Goal: Task Accomplishment & Management: Use online tool/utility

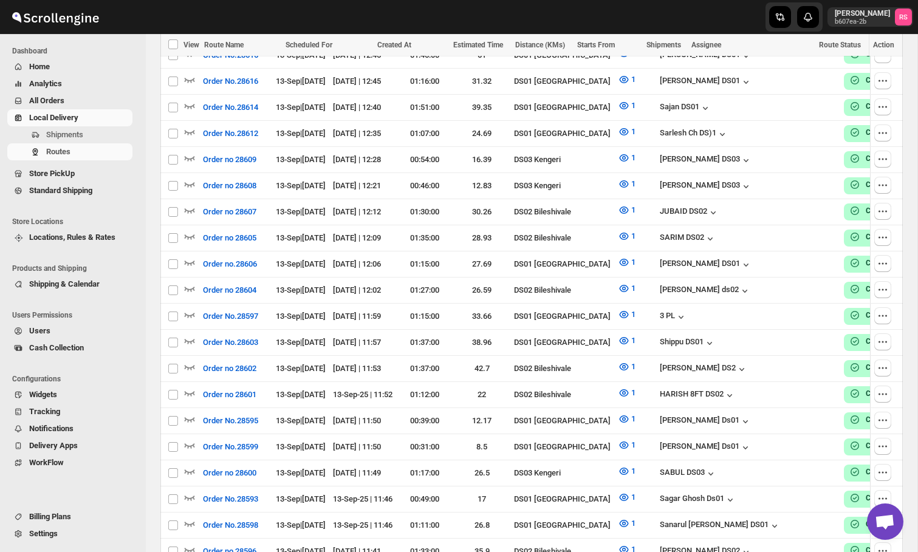
scroll to position [259, 0]
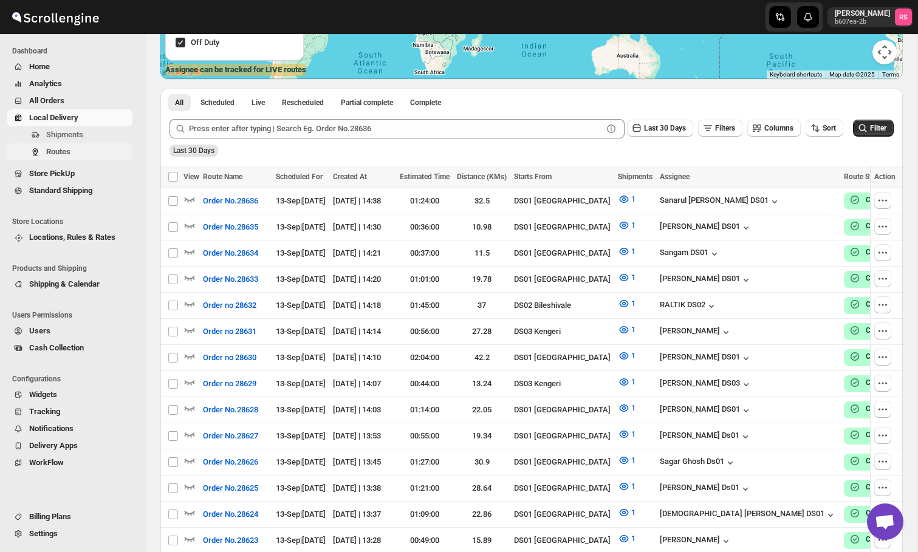
click at [98, 151] on span "Routes" at bounding box center [88, 152] width 84 height 12
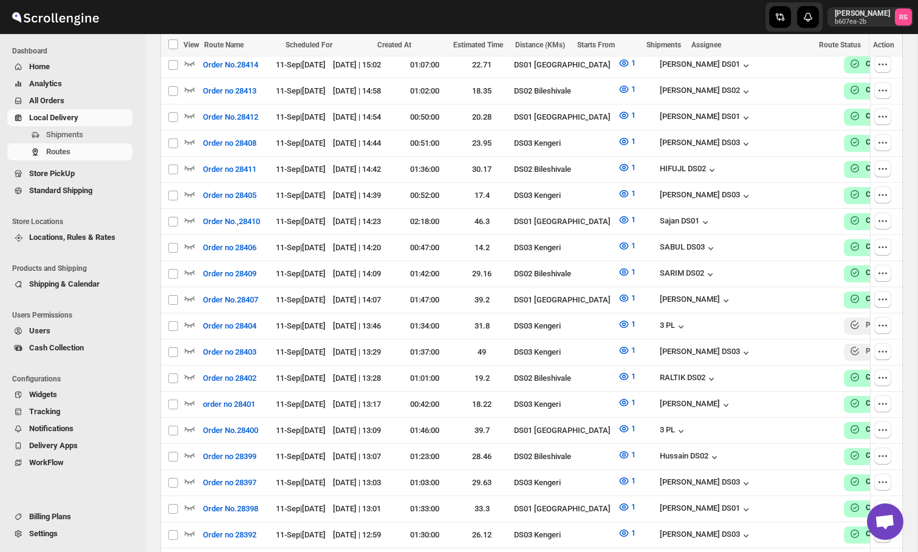
scroll to position [6365, 0]
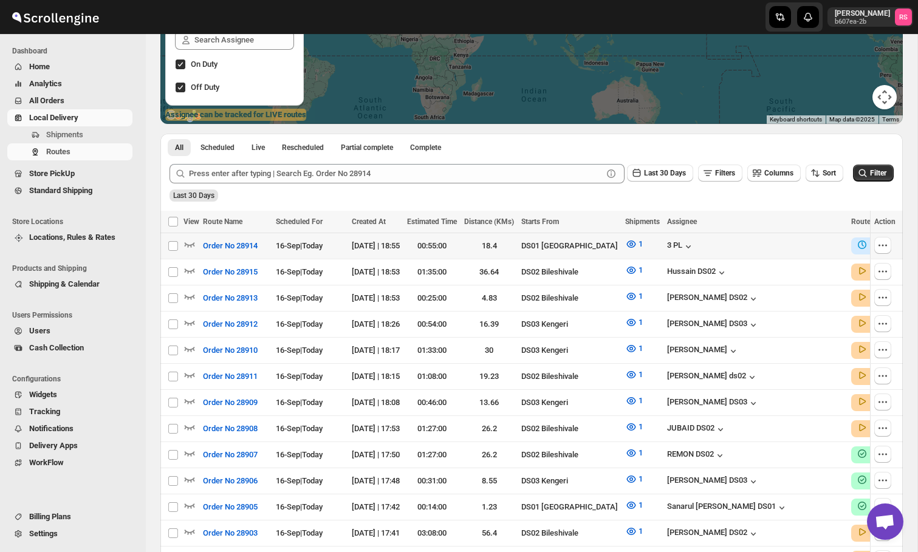
scroll to position [225, 0]
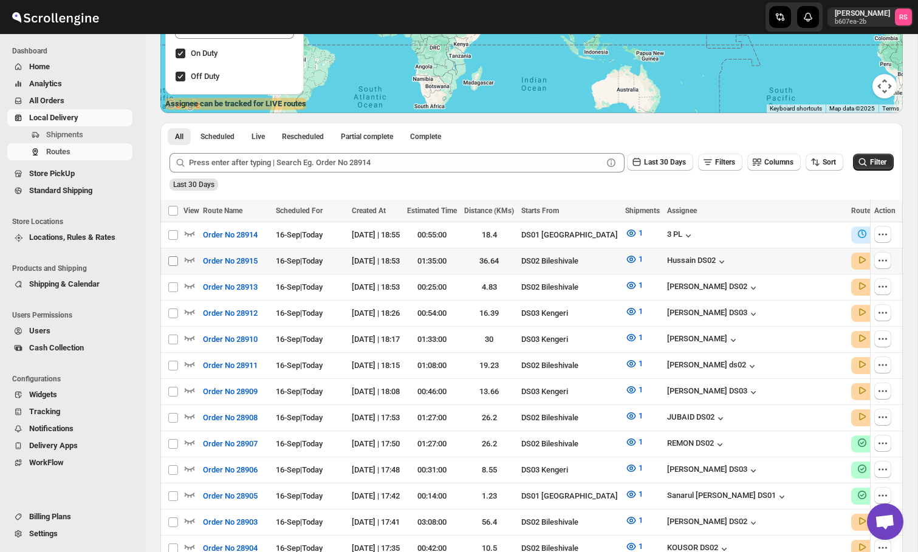
click at [175, 259] on input "Select route" at bounding box center [173, 261] width 10 height 10
checkbox input "true"
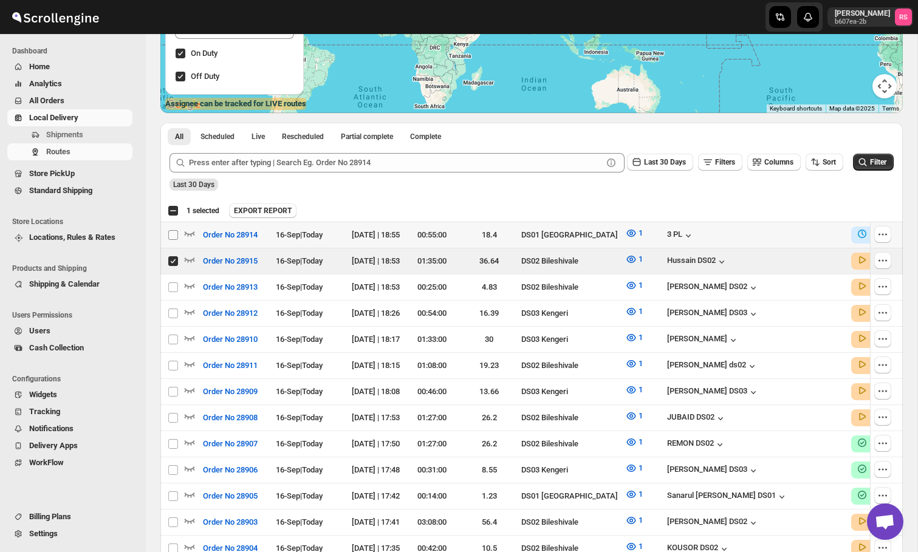
click at [174, 235] on input "Select route" at bounding box center [173, 235] width 10 height 10
checkbox input "true"
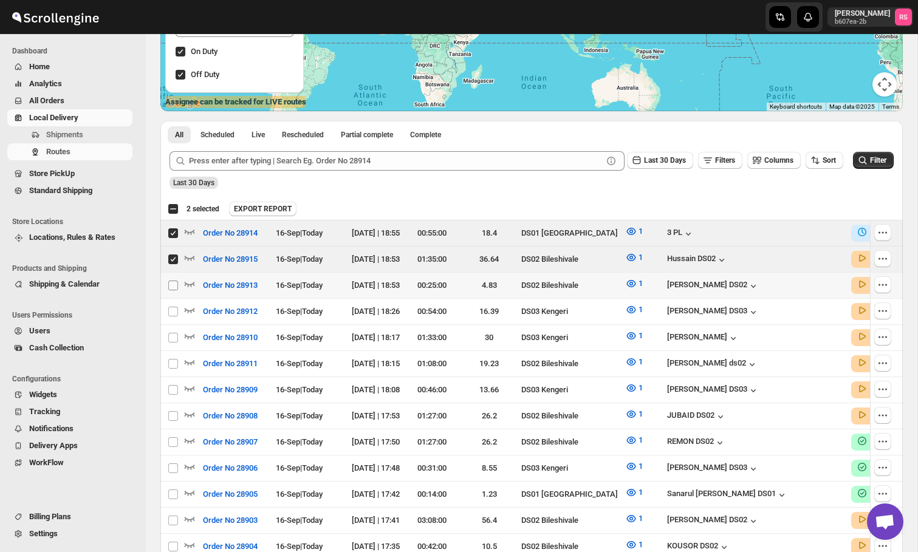
scroll to position [222, 0]
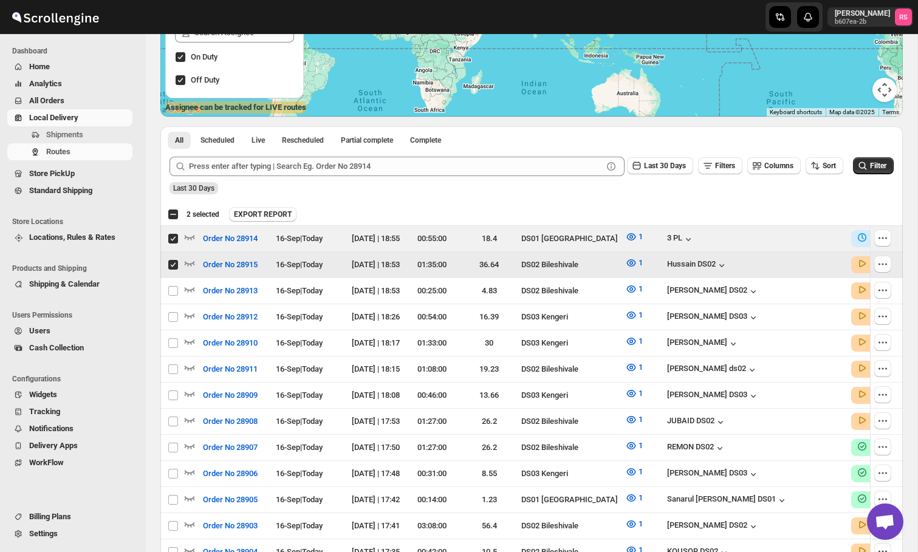
click at [172, 265] on input "Select route" at bounding box center [173, 265] width 10 height 10
checkbox input "false"
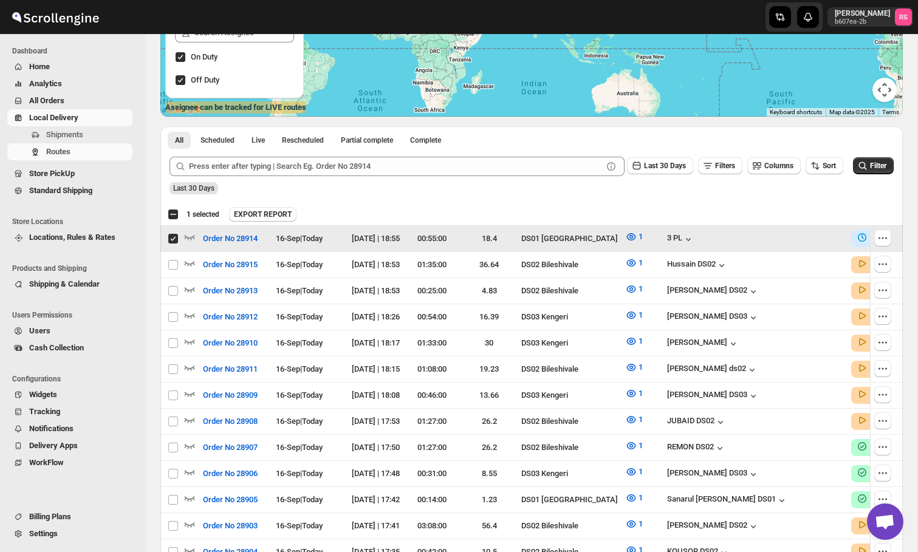
click at [172, 237] on input "Select route" at bounding box center [173, 239] width 10 height 10
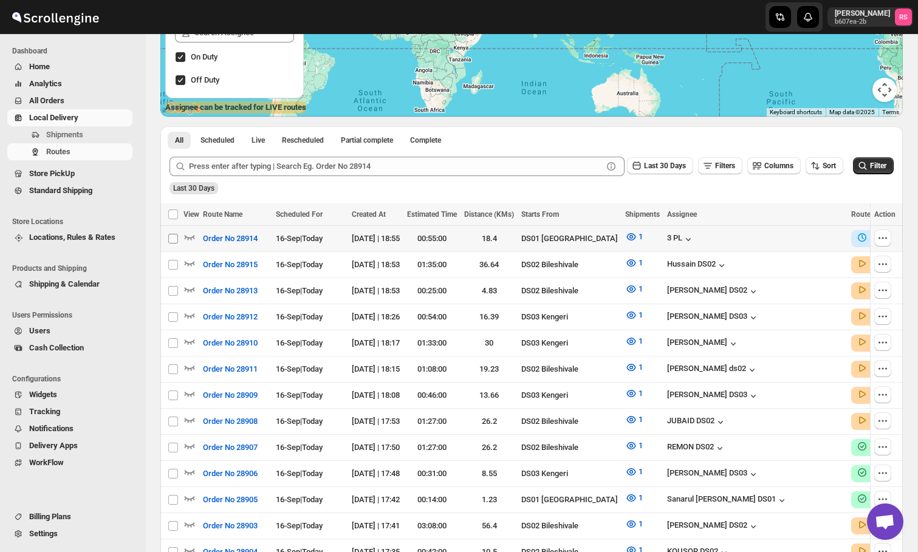
click at [176, 239] on input "Select route" at bounding box center [173, 239] width 10 height 10
checkbox input "true"
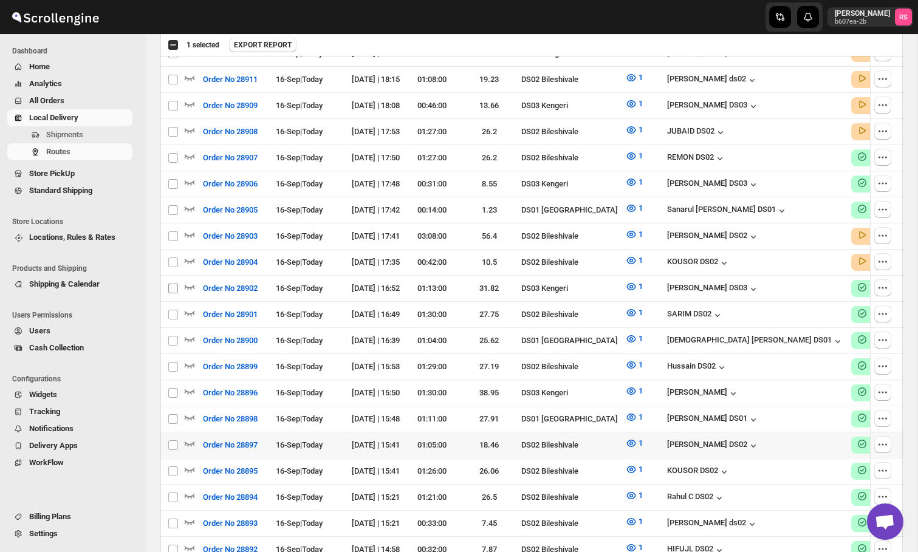
scroll to position [519, 0]
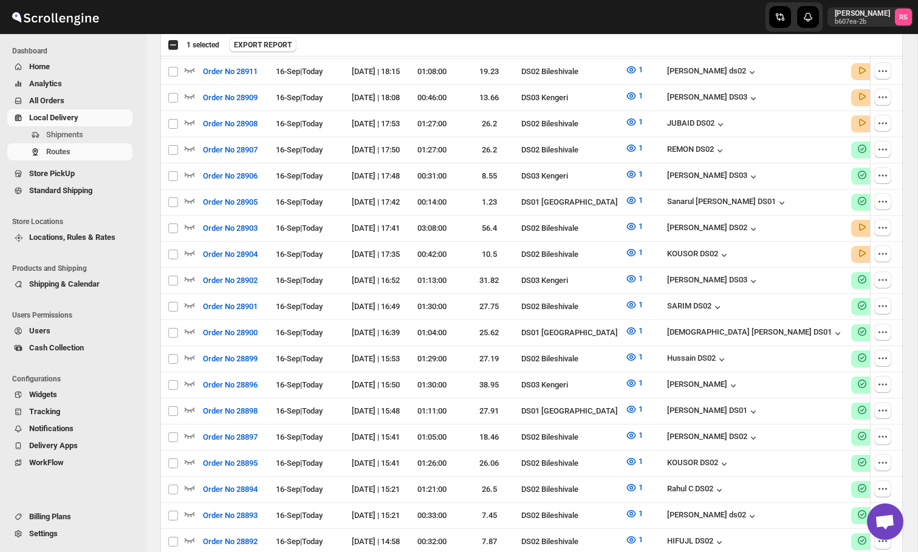
drag, startPoint x: 172, startPoint y: 452, endPoint x: 152, endPoint y: 263, distance: 190.6
click at [177, 459] on input "Select route" at bounding box center [173, 464] width 10 height 10
checkbox input "true"
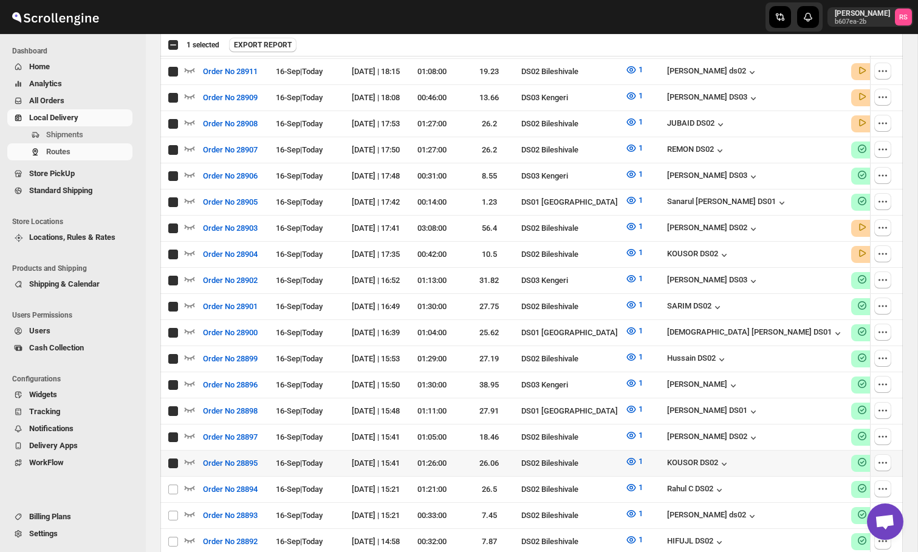
checkbox input "true"
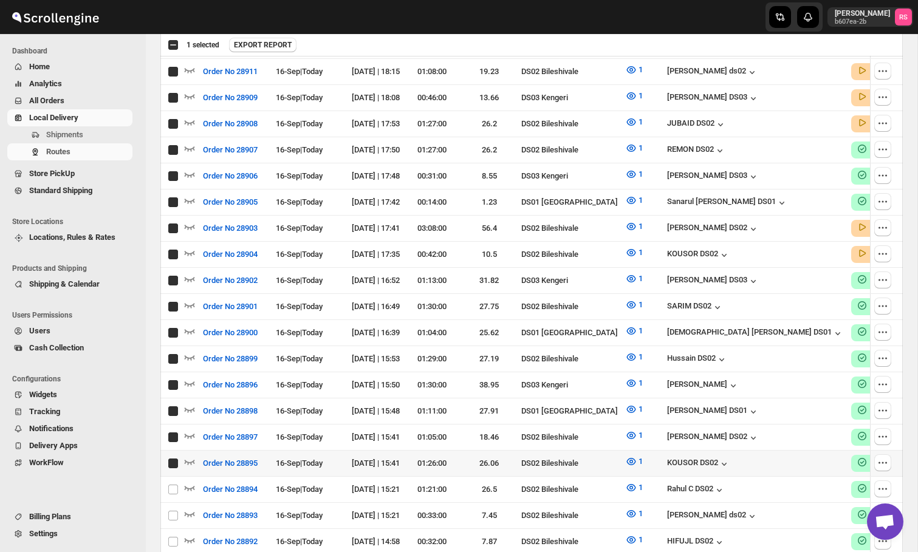
checkbox input "true"
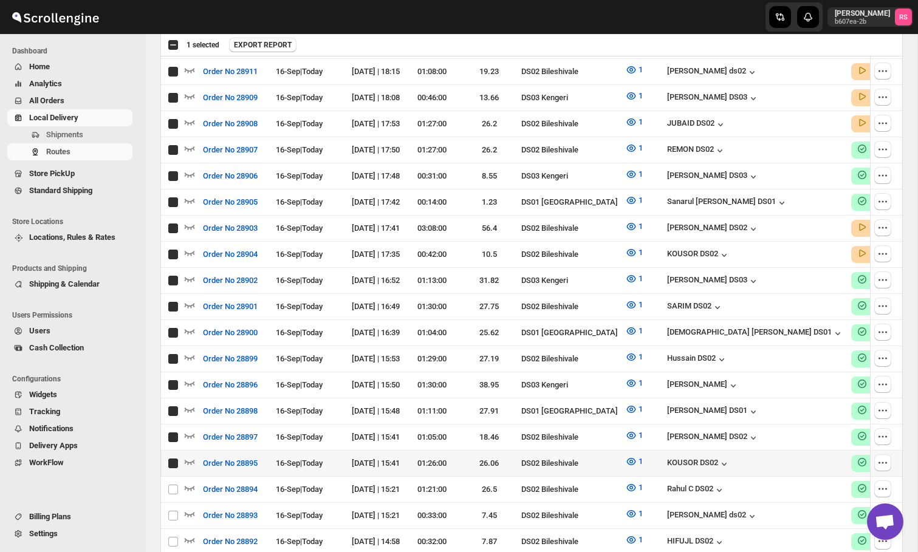
checkbox input "true"
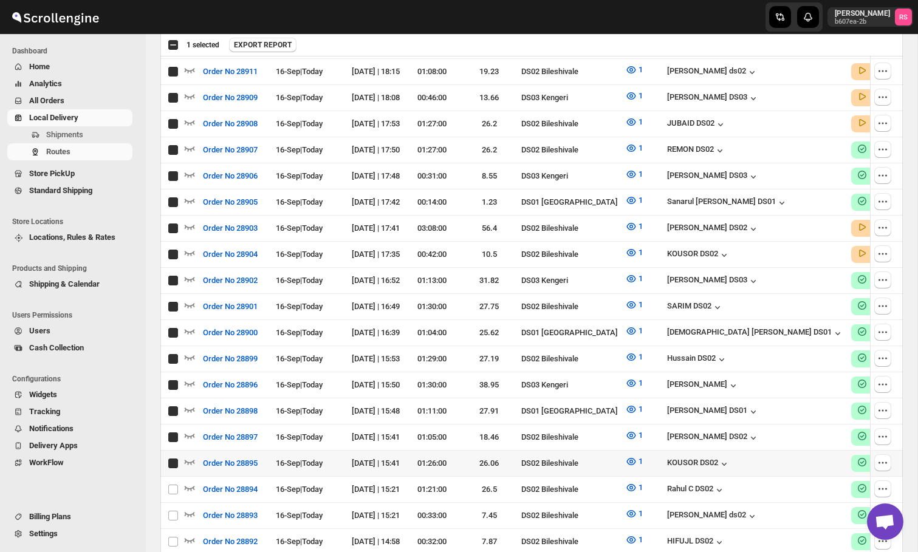
checkbox input "true"
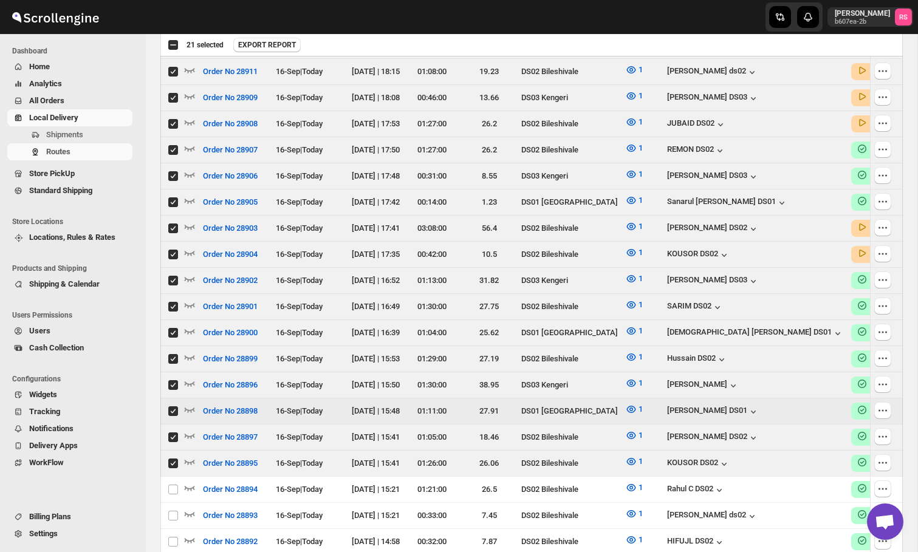
click at [171, 406] on input "Select route" at bounding box center [173, 411] width 10 height 10
checkbox input "false"
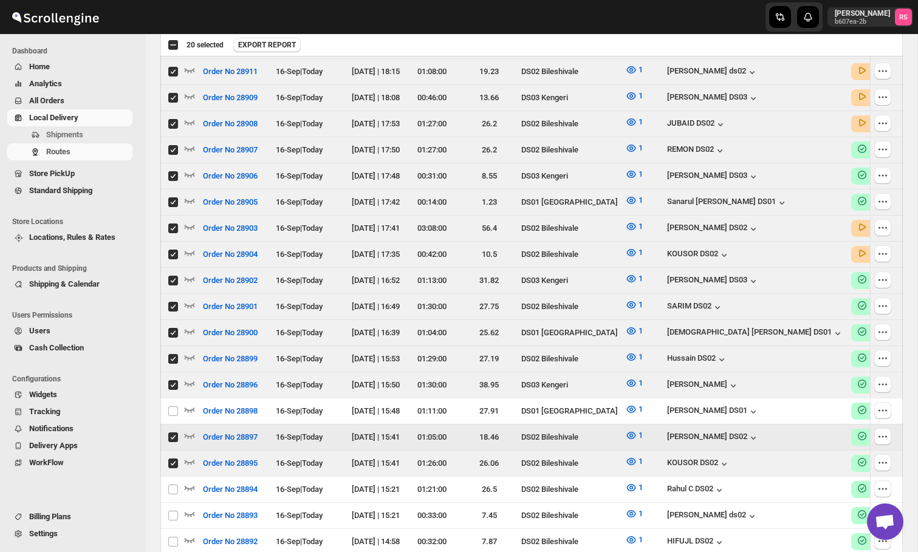
click at [171, 432] on input "Select route" at bounding box center [173, 437] width 10 height 10
checkbox input "false"
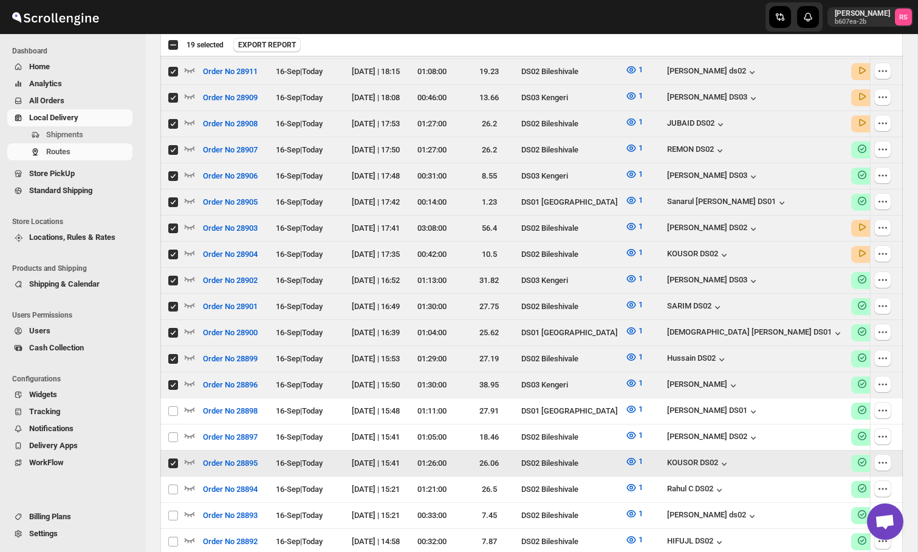
click at [172, 459] on input "Select route" at bounding box center [173, 464] width 10 height 10
checkbox input "false"
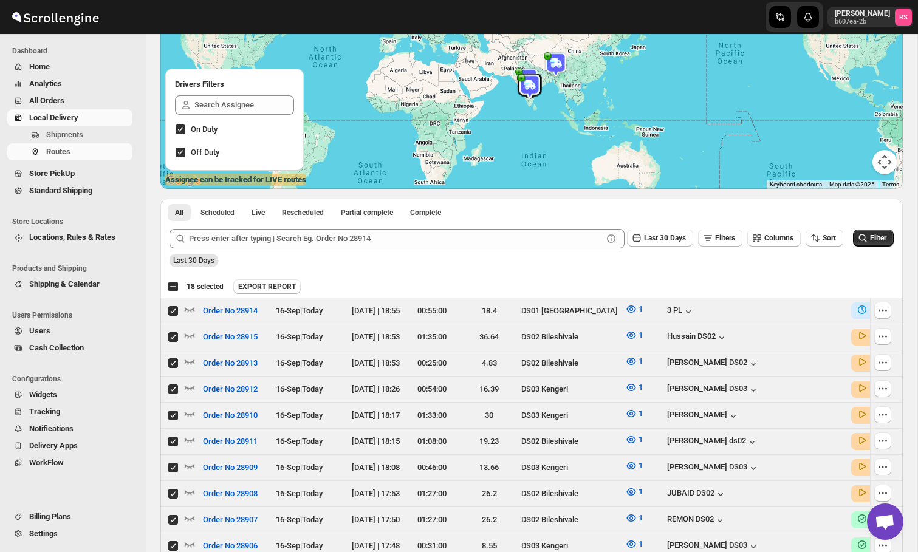
scroll to position [0, 0]
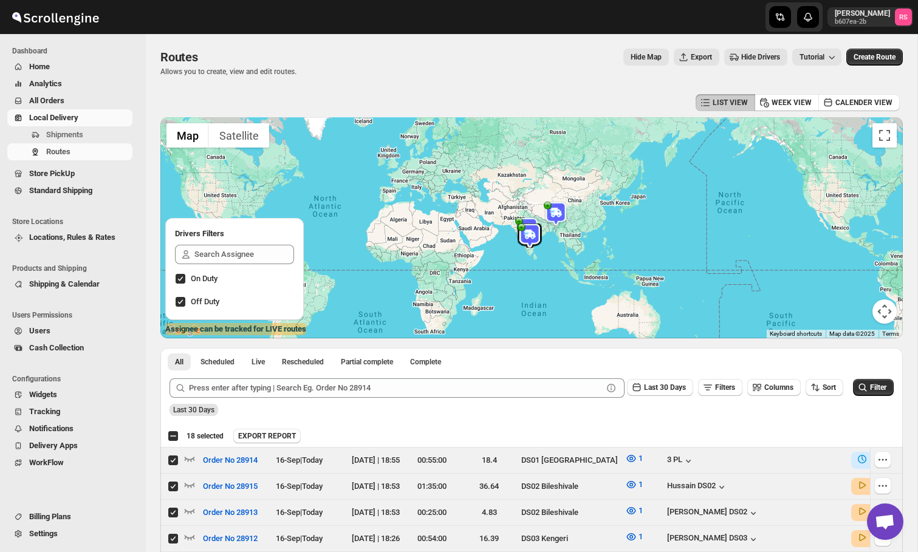
click at [284, 428] on div "Select all 250 Routes 18 selected EXPORT REPORT EXPORT REPORT" at bounding box center [531, 436] width 742 height 22
click at [281, 437] on span "EXPORT REPORT" at bounding box center [267, 436] width 58 height 10
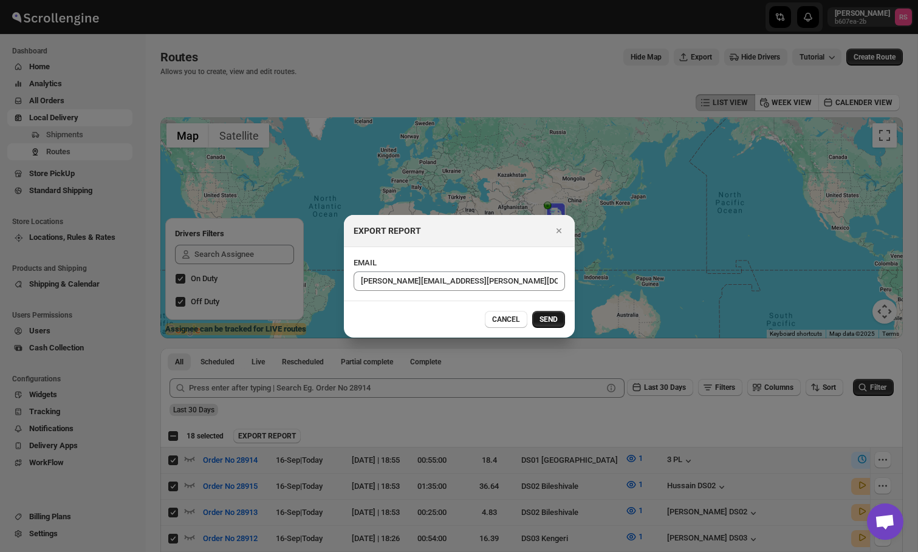
click at [555, 318] on span "SEND" at bounding box center [548, 320] width 18 height 10
checkbox input "false"
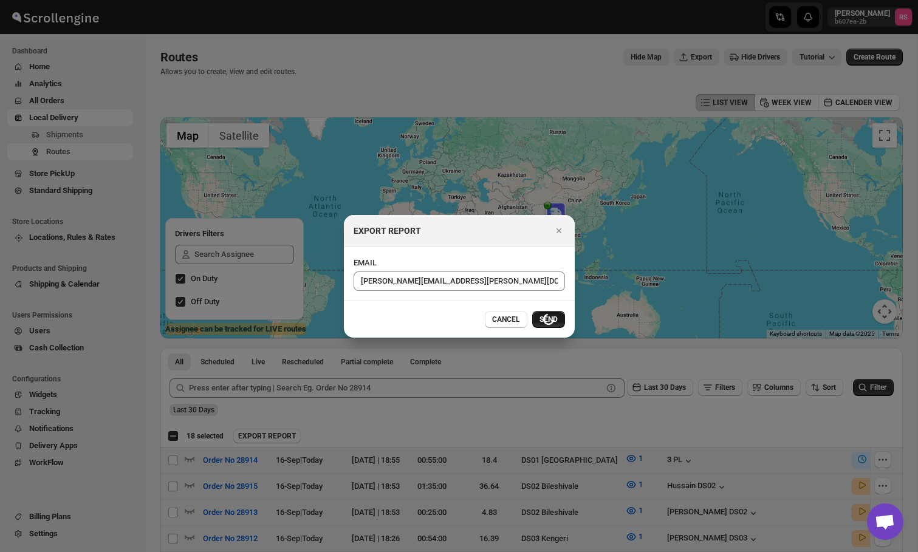
checkbox input "false"
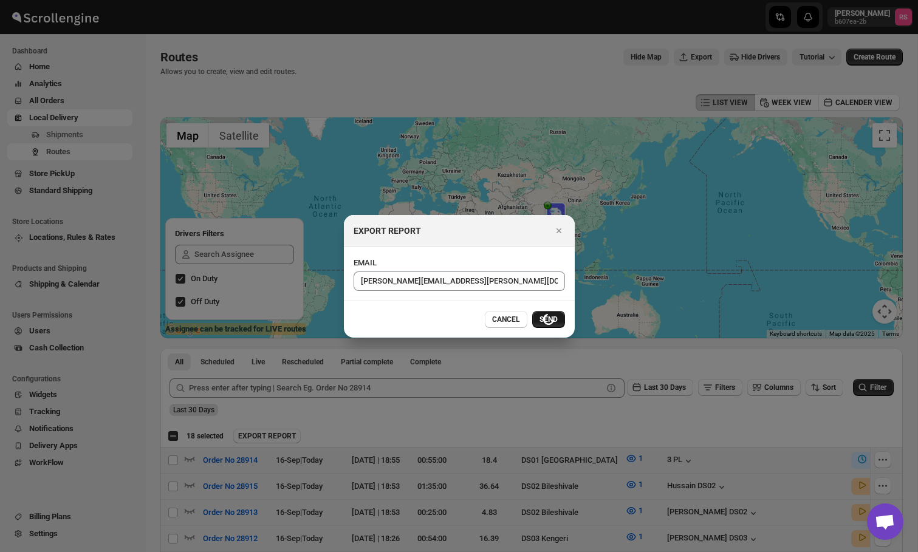
checkbox input "false"
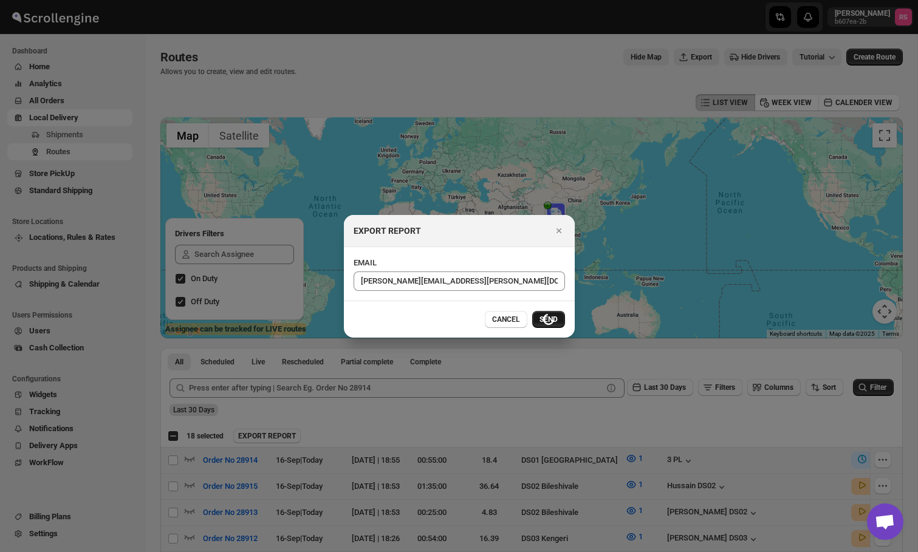
checkbox input "false"
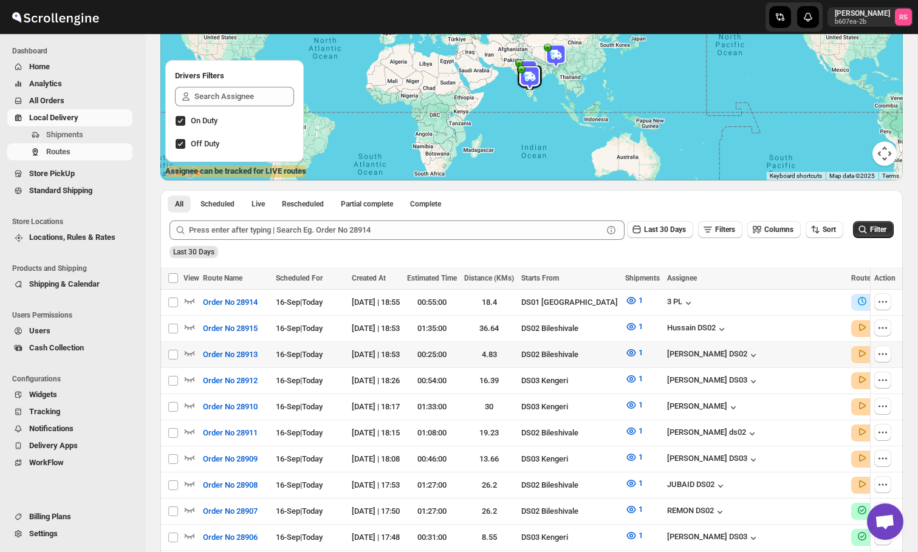
scroll to position [165, 0]
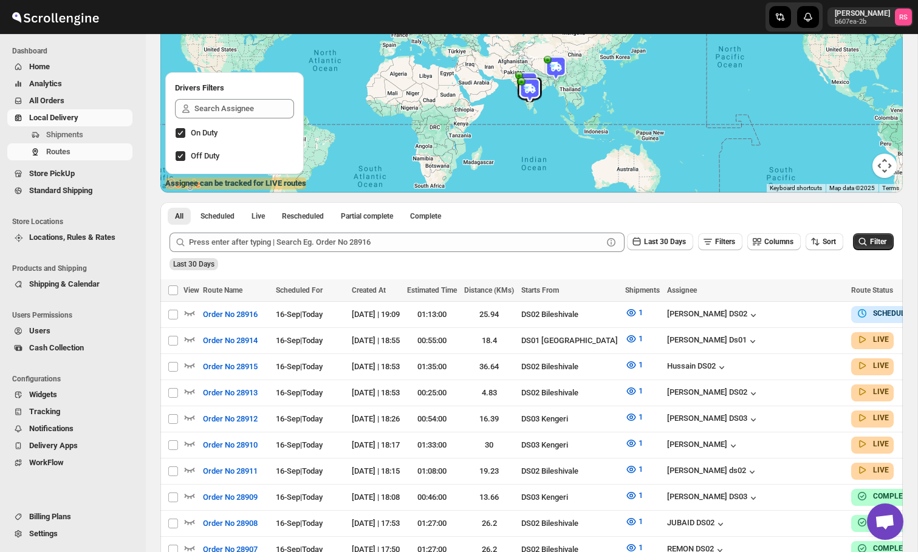
scroll to position [324, 0]
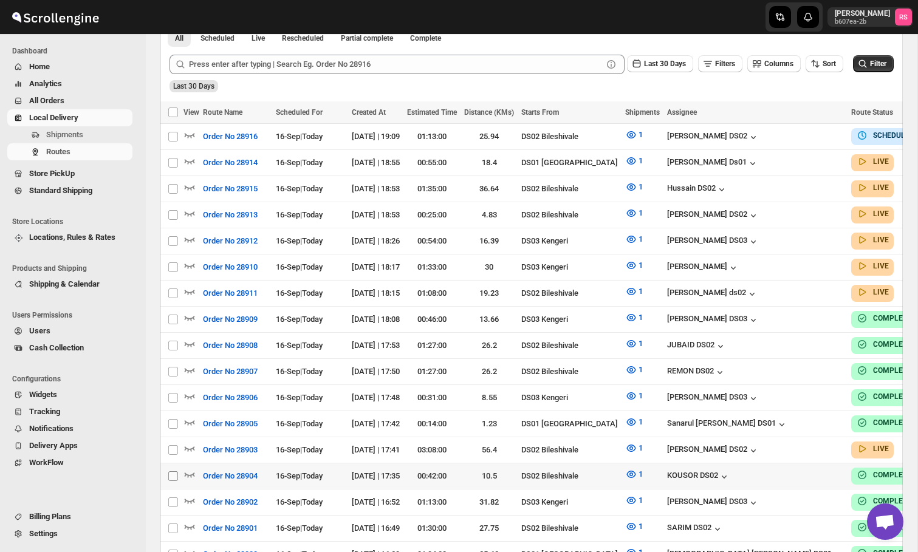
click at [176, 471] on input "Select route" at bounding box center [173, 476] width 10 height 10
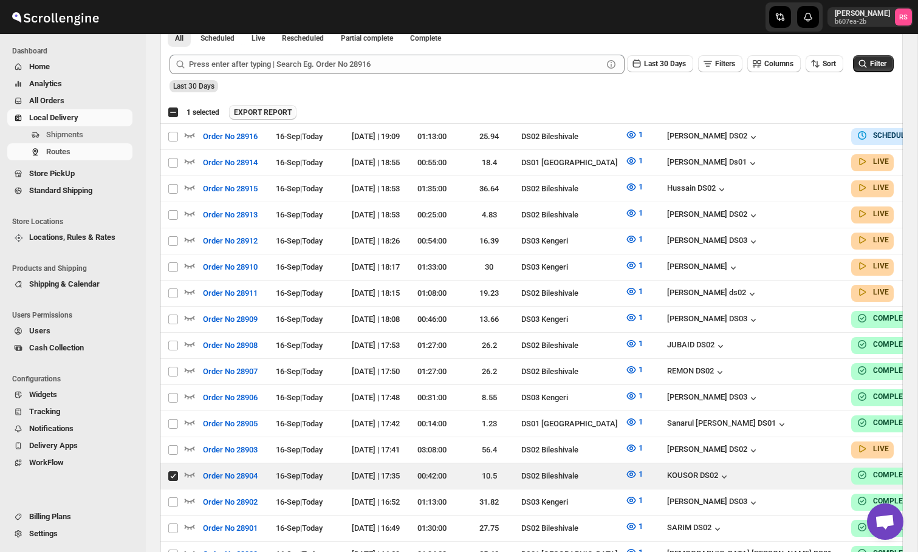
click at [274, 114] on span "EXPORT REPORT" at bounding box center [263, 113] width 58 height 10
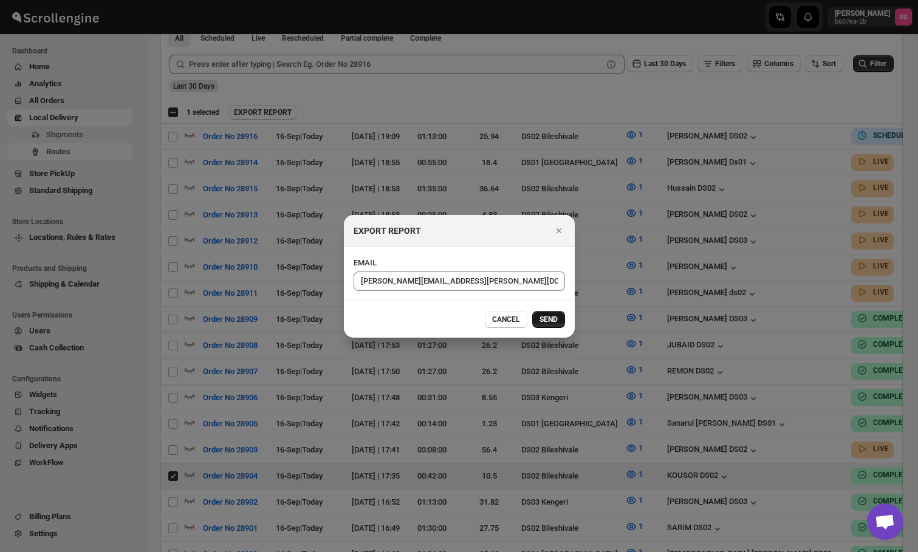
click at [540, 312] on button "SEND" at bounding box center [548, 319] width 33 height 17
checkbox input "false"
